Goal: Transaction & Acquisition: Purchase product/service

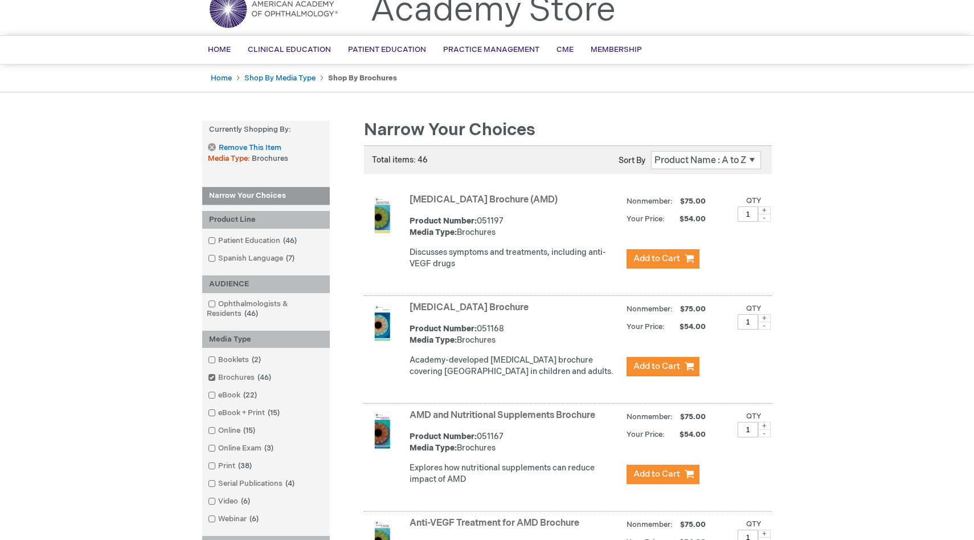
scroll to position [48, 0]
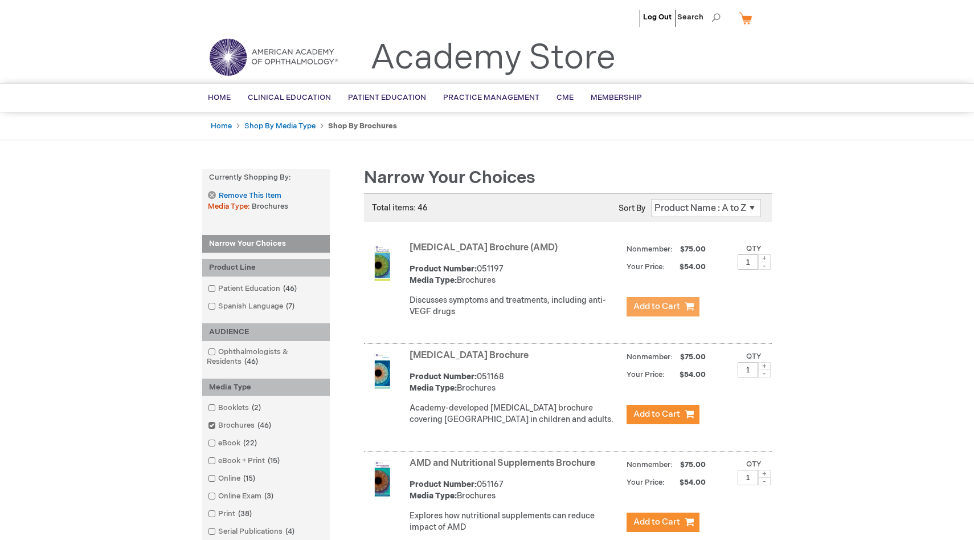
click at [636, 305] on span "Add to Cart" at bounding box center [657, 306] width 47 height 11
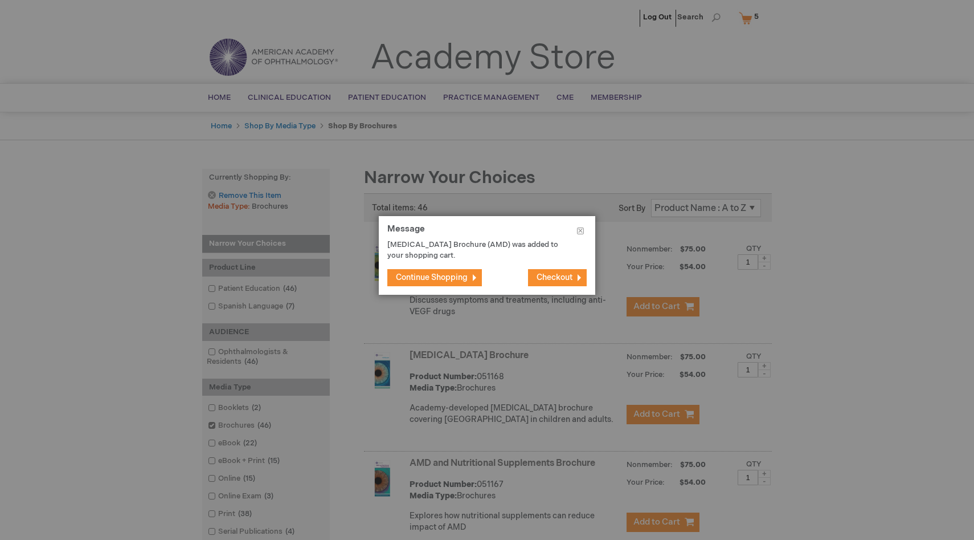
click at [434, 276] on span "Continue Shopping" at bounding box center [432, 277] width 72 height 10
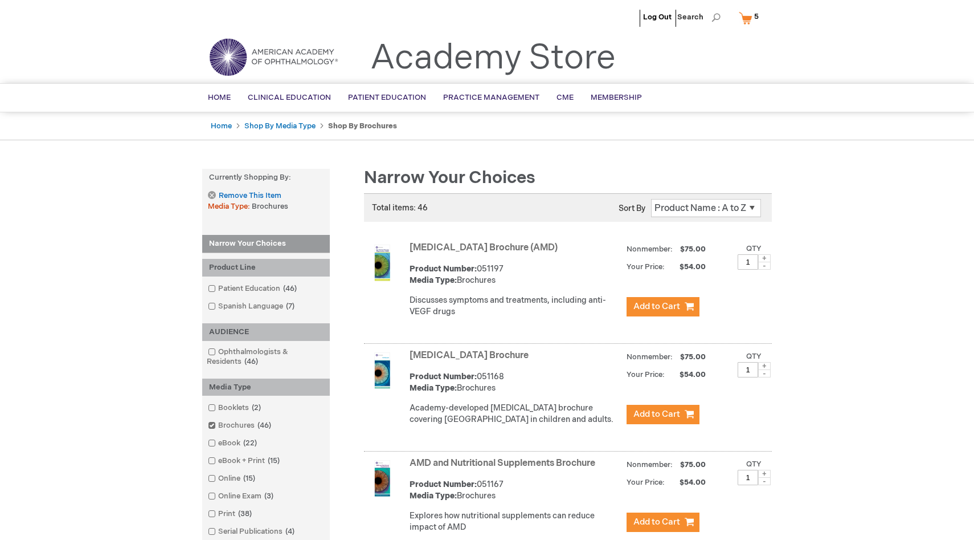
click at [756, 11] on span "5 5 items" at bounding box center [757, 17] width 8 height 14
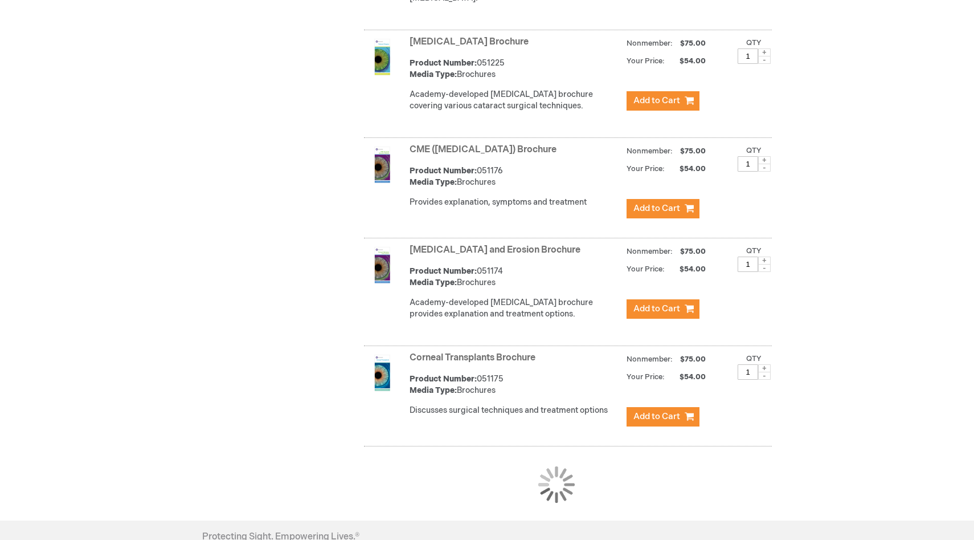
scroll to position [871, 0]
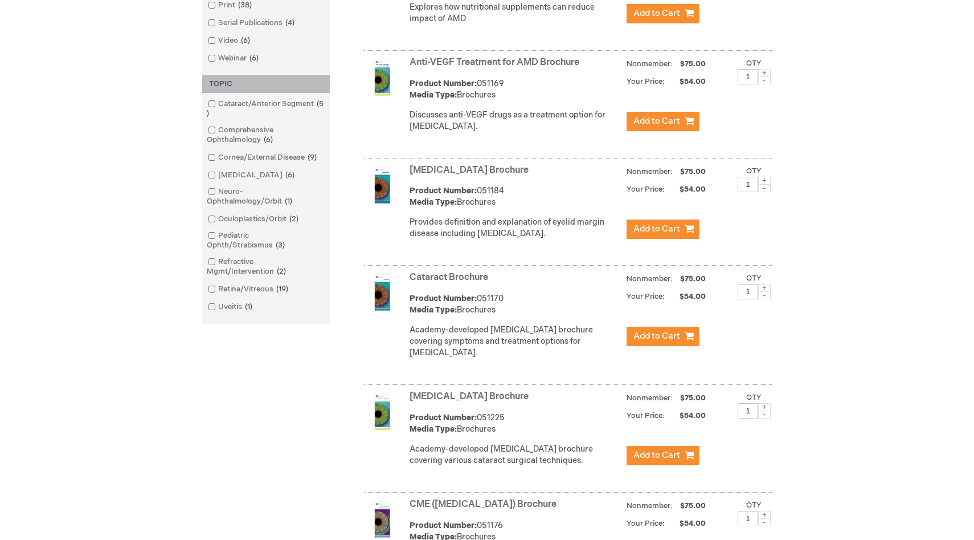
scroll to position [1037, 0]
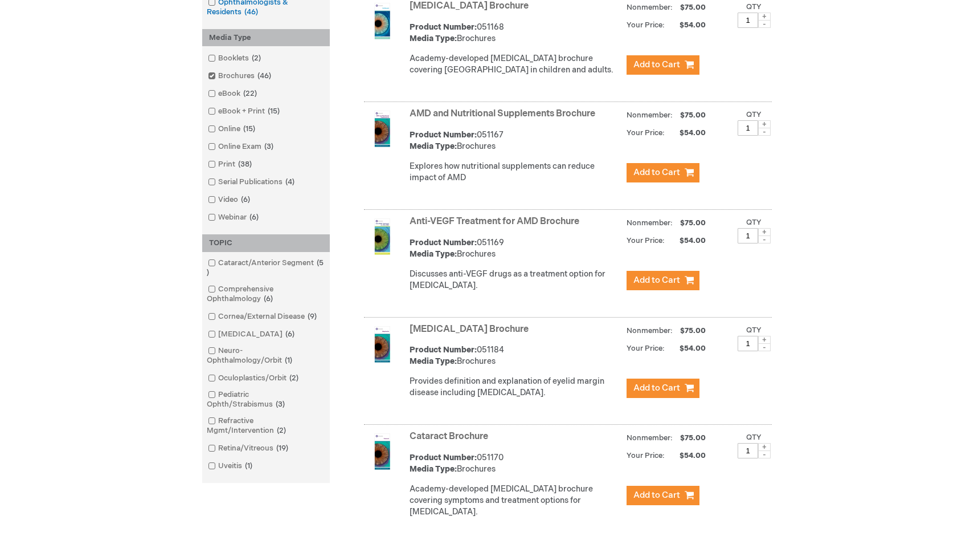
scroll to position [423, 0]
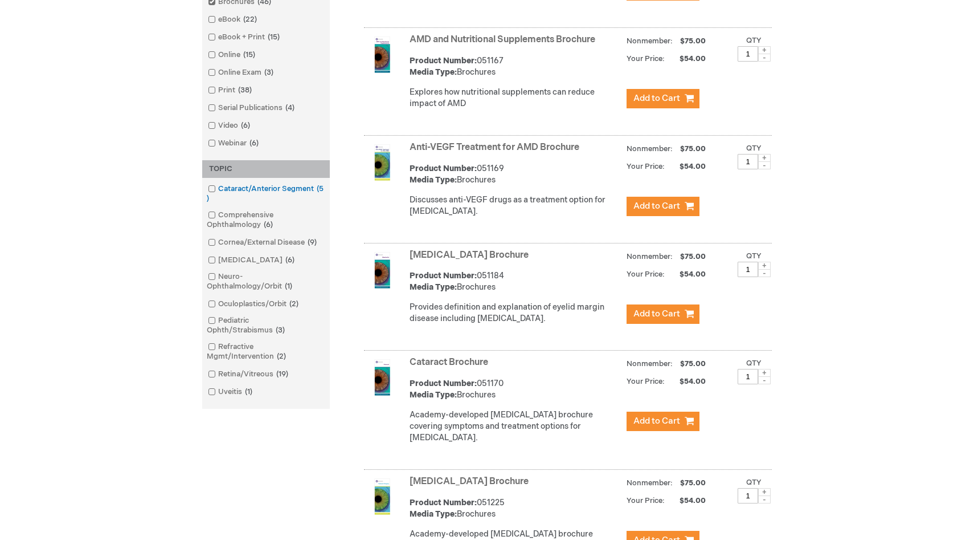
click at [218, 187] on span at bounding box center [218, 188] width 0 height 9
